Goal: Check status: Check status

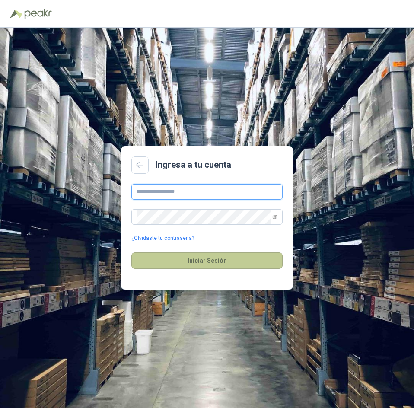
type input "**********"
click at [183, 263] on button "Iniciar Sesión" at bounding box center [206, 260] width 151 height 16
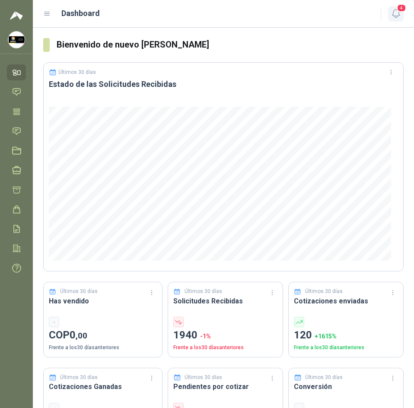
click at [395, 17] on icon "button" at bounding box center [395, 14] width 7 height 8
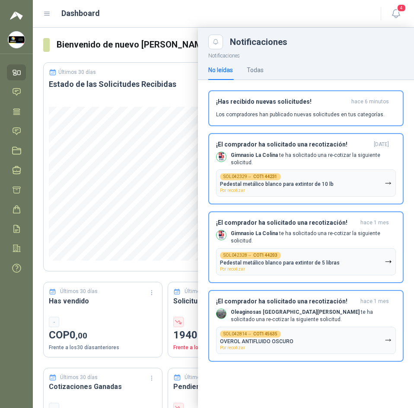
click at [205, 24] on header "Dashboard 4" at bounding box center [223, 14] width 381 height 28
click at [16, 93] on icon at bounding box center [16, 91] width 9 height 9
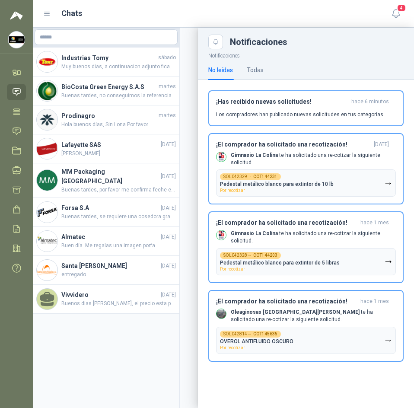
click at [141, 24] on header "Chats 4" at bounding box center [223, 14] width 381 height 28
click at [142, 50] on div at bounding box center [223, 218] width 381 height 380
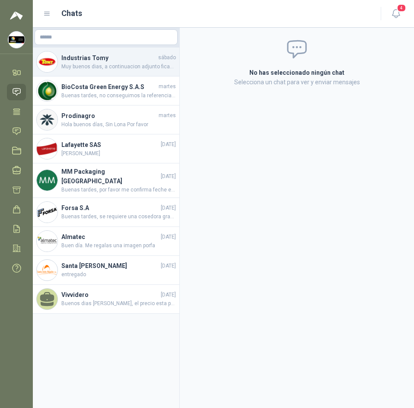
click at [142, 52] on div "Industrias [PERSON_NAME][DATE] Muy buenos dias, a continuacion adjunto ficah te…" at bounding box center [106, 62] width 147 height 29
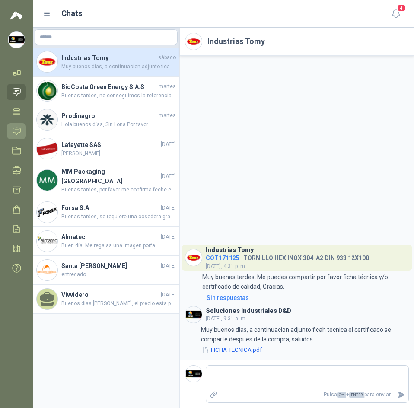
click at [16, 127] on icon at bounding box center [16, 131] width 9 height 9
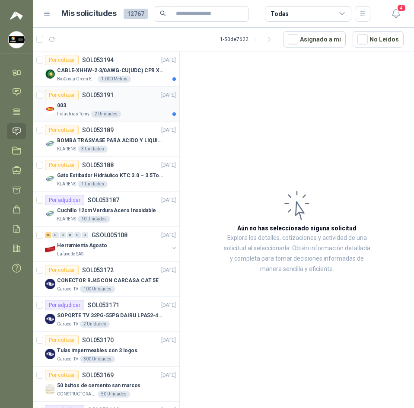
click at [129, 107] on div "003" at bounding box center [116, 105] width 119 height 10
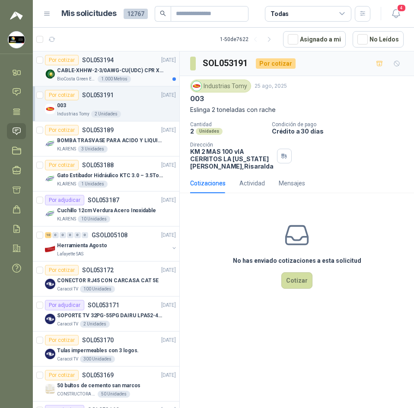
click at [128, 69] on p "CABLE-XHHW-2-3/0AWG-CU(UDC) CPR XLPE FR" at bounding box center [111, 71] width 108 height 8
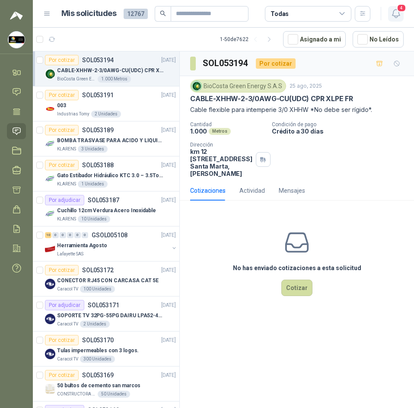
click at [402, 12] on span "4" at bounding box center [402, 8] width 10 height 8
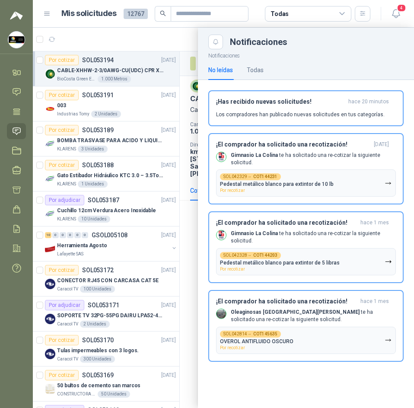
click at [169, 44] on div at bounding box center [223, 218] width 381 height 380
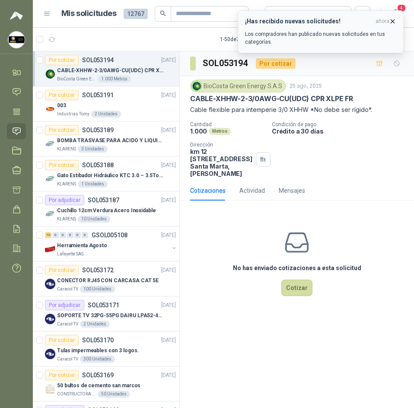
click at [394, 21] on icon "button" at bounding box center [392, 21] width 7 height 7
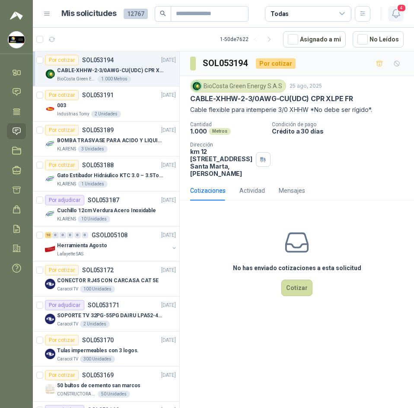
click at [401, 10] on span "4" at bounding box center [402, 8] width 10 height 8
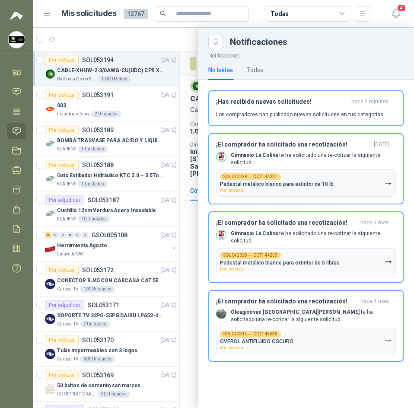
click at [141, 35] on div at bounding box center [223, 218] width 381 height 380
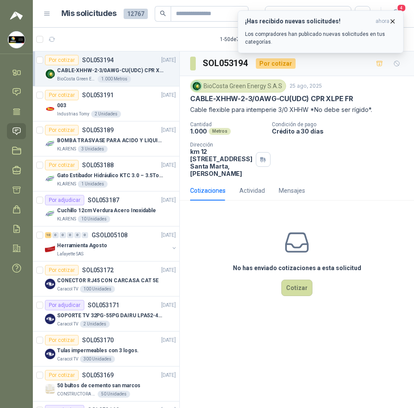
click at [392, 22] on icon "button" at bounding box center [392, 21] width 7 height 7
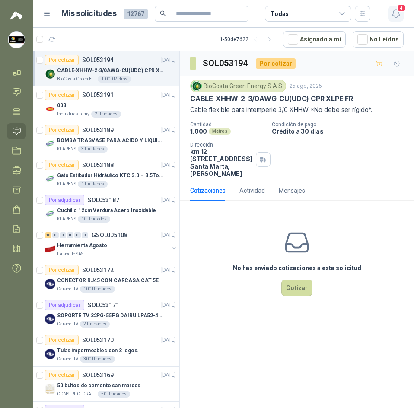
click at [397, 10] on span "4" at bounding box center [402, 8] width 10 height 8
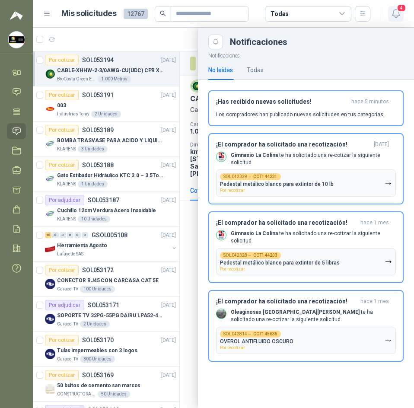
click at [397, 10] on span "4" at bounding box center [402, 8] width 10 height 8
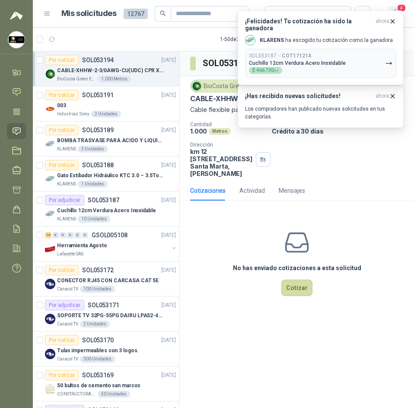
click at [400, 7] on span "4" at bounding box center [402, 8] width 10 height 8
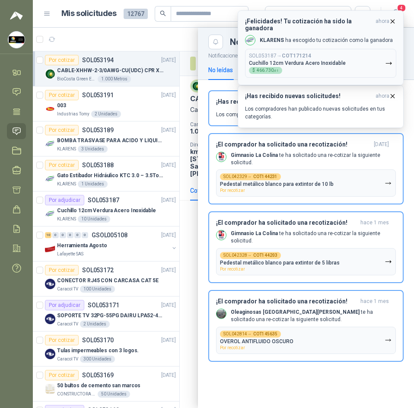
click at [391, 18] on icon "button" at bounding box center [392, 21] width 7 height 7
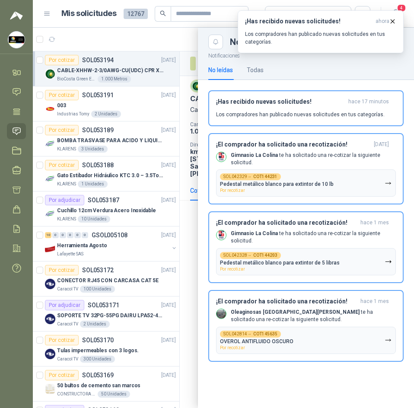
click at [246, 72] on div "No leídas Todas" at bounding box center [235, 70] width 55 height 20
click at [255, 70] on div "Todas" at bounding box center [255, 70] width 17 height 10
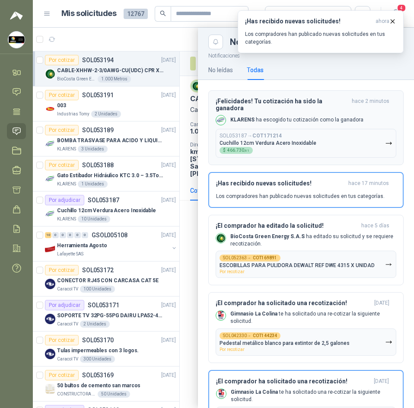
click at [317, 140] on button "SOL053187 → COT171214 Cuchillo 12cm Verdura Acero Inoxidable $ 466.730 ,61" at bounding box center [306, 143] width 181 height 29
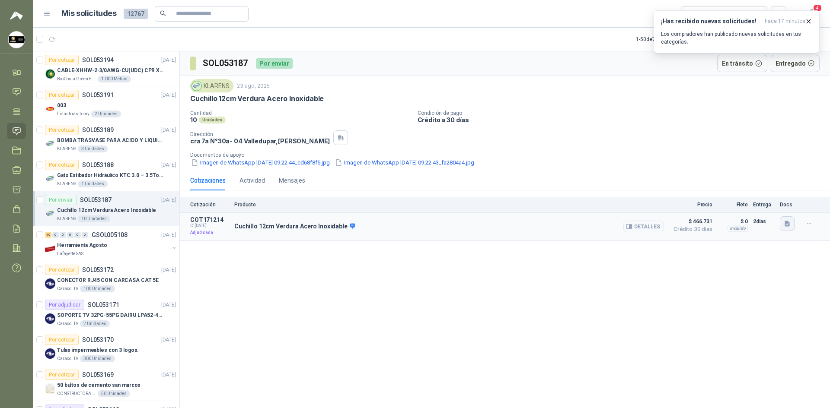
click at [414, 226] on button "button" at bounding box center [787, 224] width 15 height 15
click at [414, 204] on button "cuchillo verdurero.png" at bounding box center [755, 204] width 67 height 9
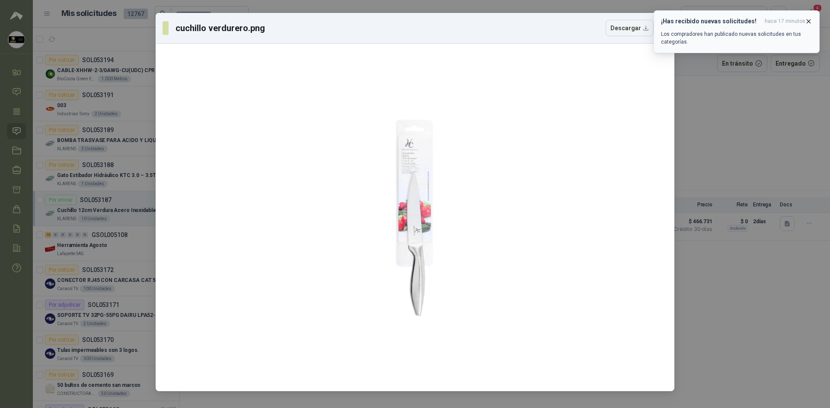
click at [414, 23] on icon "button" at bounding box center [808, 21] width 7 height 7
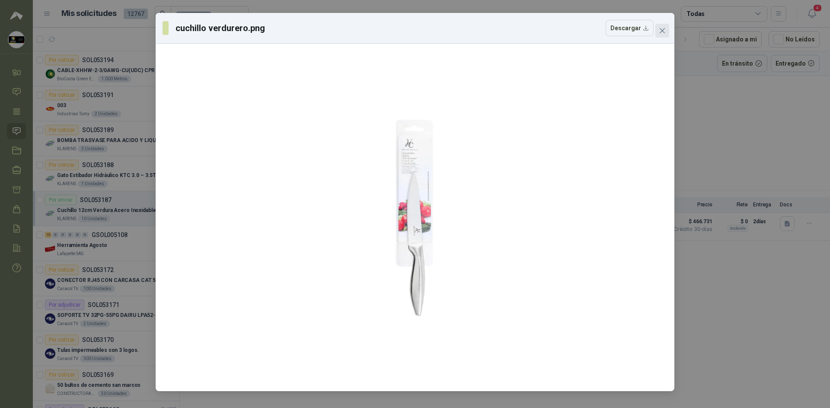
click at [414, 31] on icon "close" at bounding box center [662, 30] width 5 height 5
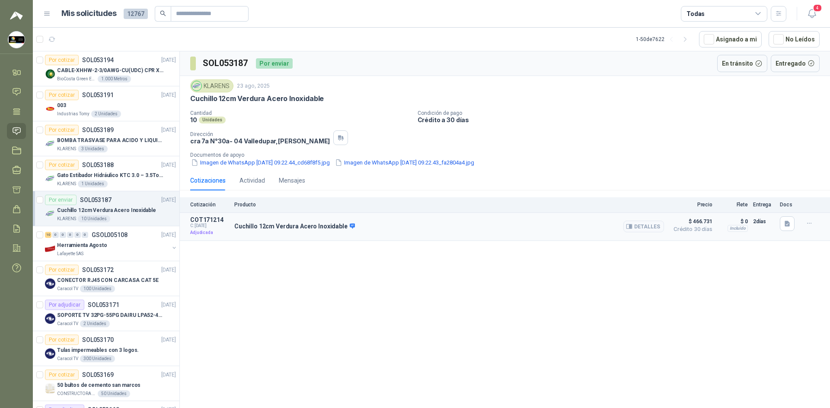
click at [298, 230] on p "Cuchillo 12cm Verdura Acero Inoxidable" at bounding box center [294, 227] width 121 height 8
click at [414, 230] on button "Detalles" at bounding box center [643, 227] width 41 height 12
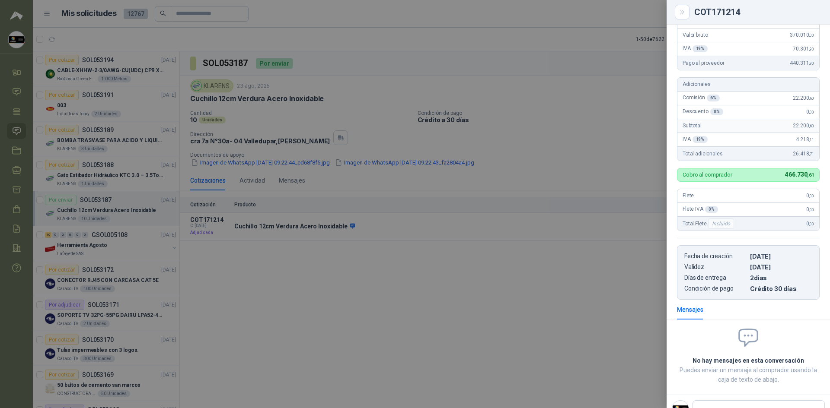
scroll to position [169, 0]
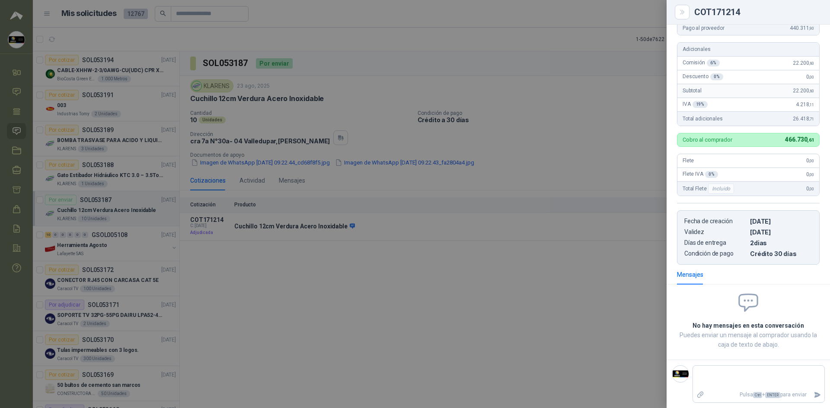
click at [414, 185] on div at bounding box center [415, 204] width 830 height 408
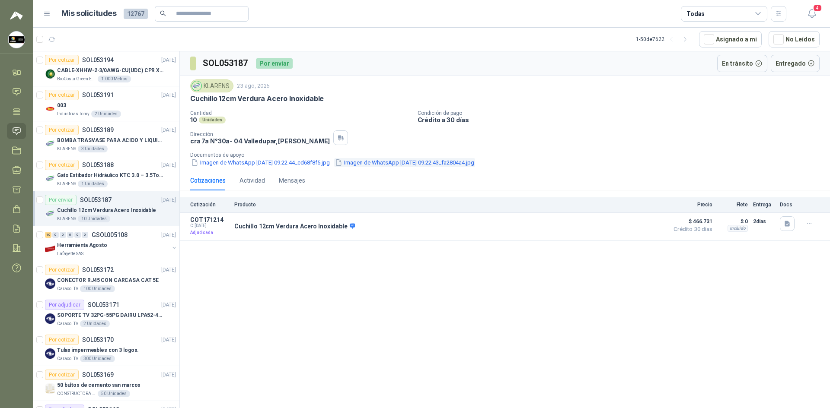
click at [414, 164] on button "Imagen de WhatsApp [DATE] 09.22.43_fa2804a4.jpg" at bounding box center [404, 162] width 141 height 9
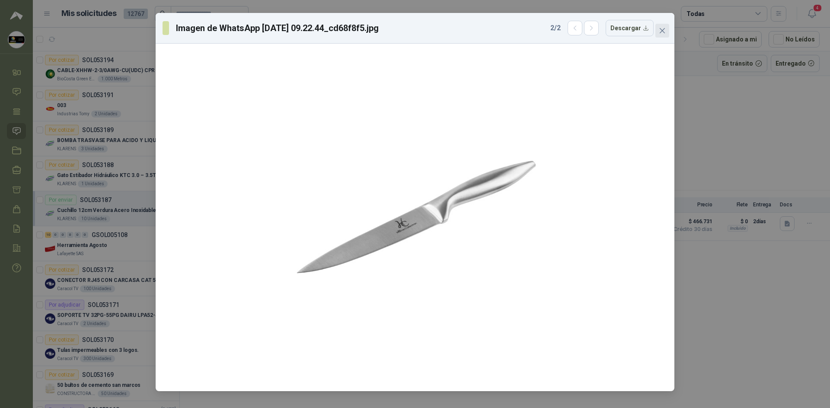
click at [414, 30] on icon "close" at bounding box center [662, 30] width 5 height 5
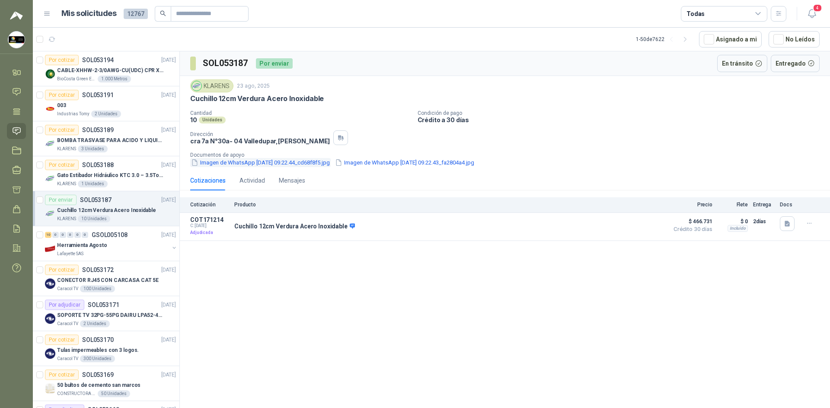
click at [304, 160] on button "Imagen de WhatsApp [DATE] 09.22.44_cd68f8f5.jpg" at bounding box center [260, 162] width 140 height 9
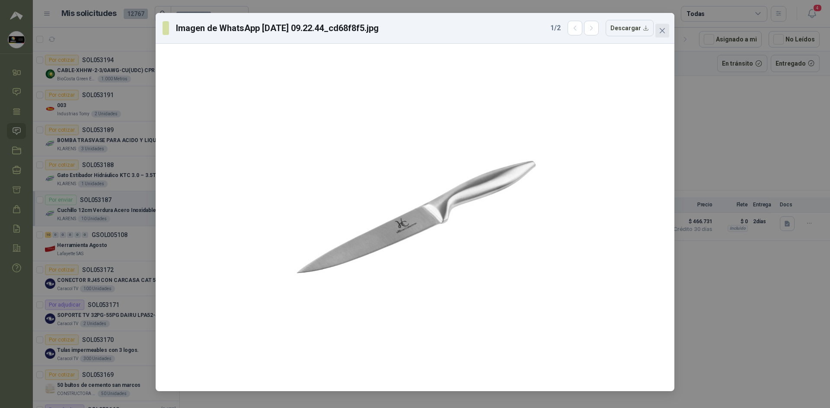
click at [414, 26] on button "Close" at bounding box center [662, 31] width 14 height 14
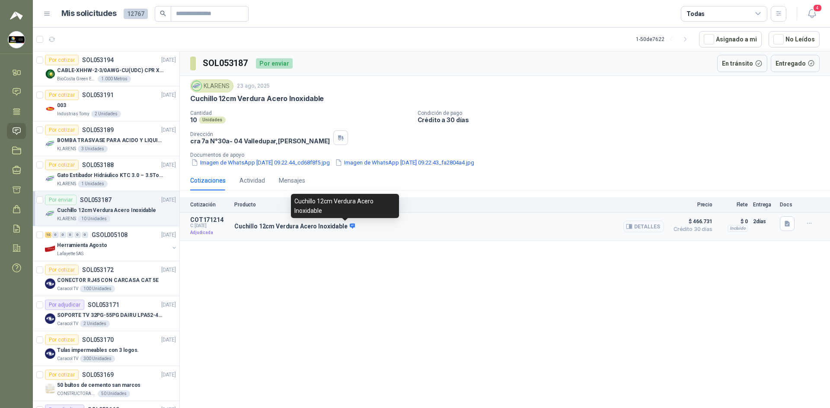
click at [350, 227] on icon at bounding box center [353, 226] width 6 height 5
click at [414, 230] on button "Detalles" at bounding box center [643, 227] width 41 height 12
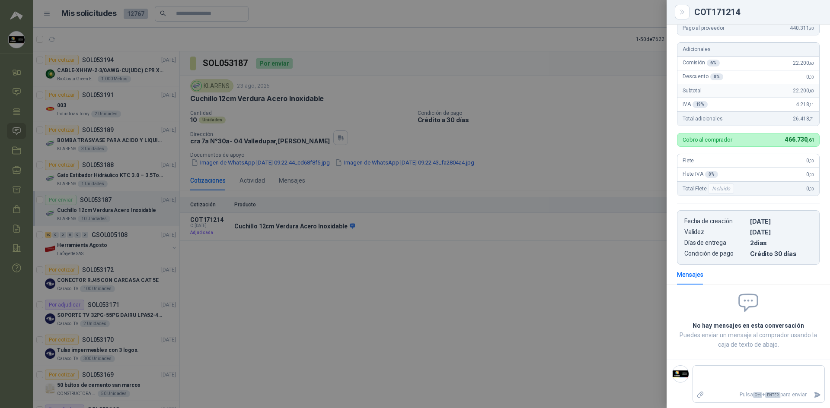
scroll to position [0, 0]
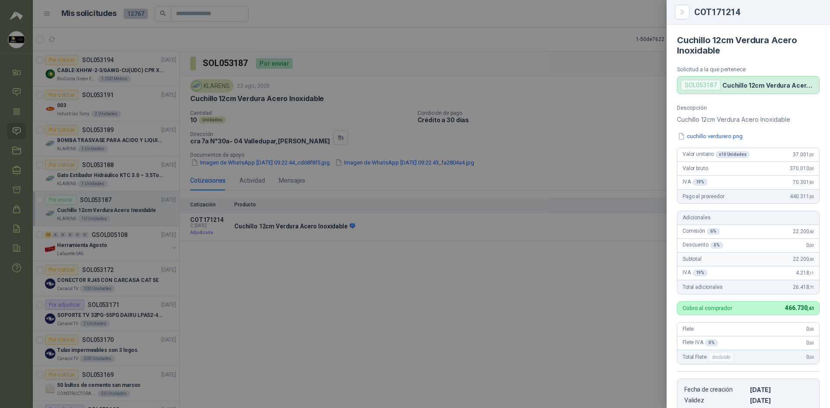
click at [414, 227] on div at bounding box center [415, 204] width 830 height 408
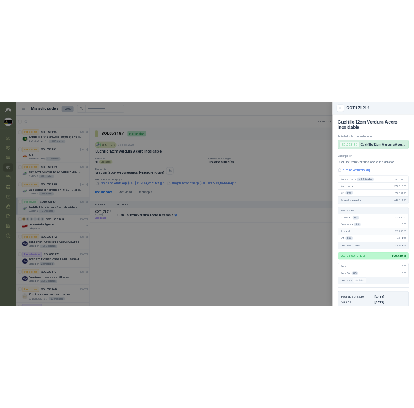
scroll to position [169, 0]
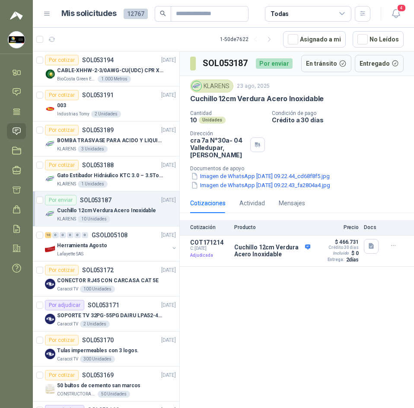
click at [279, 326] on div "SOL053187 Por enviar En tránsito Entregado KLARENS [DATE] Cuchillo 12cm Verdura…" at bounding box center [297, 231] width 234 height 360
click at [396, 6] on button "4" at bounding box center [396, 14] width 16 height 16
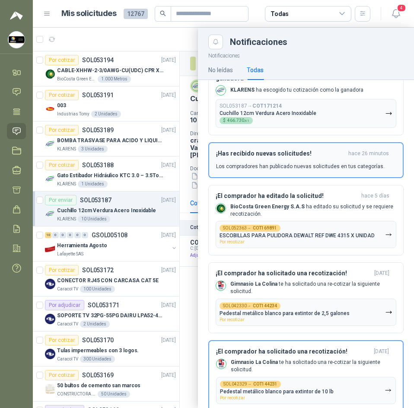
scroll to position [43, 0]
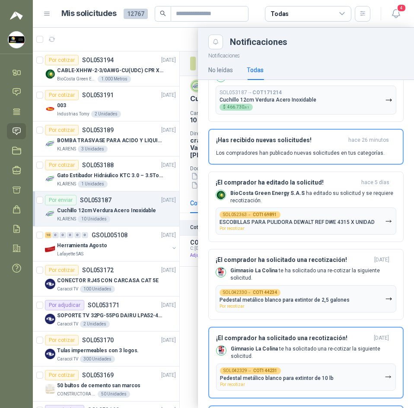
click at [153, 35] on div at bounding box center [223, 218] width 381 height 380
